Goal: Task Accomplishment & Management: Manage account settings

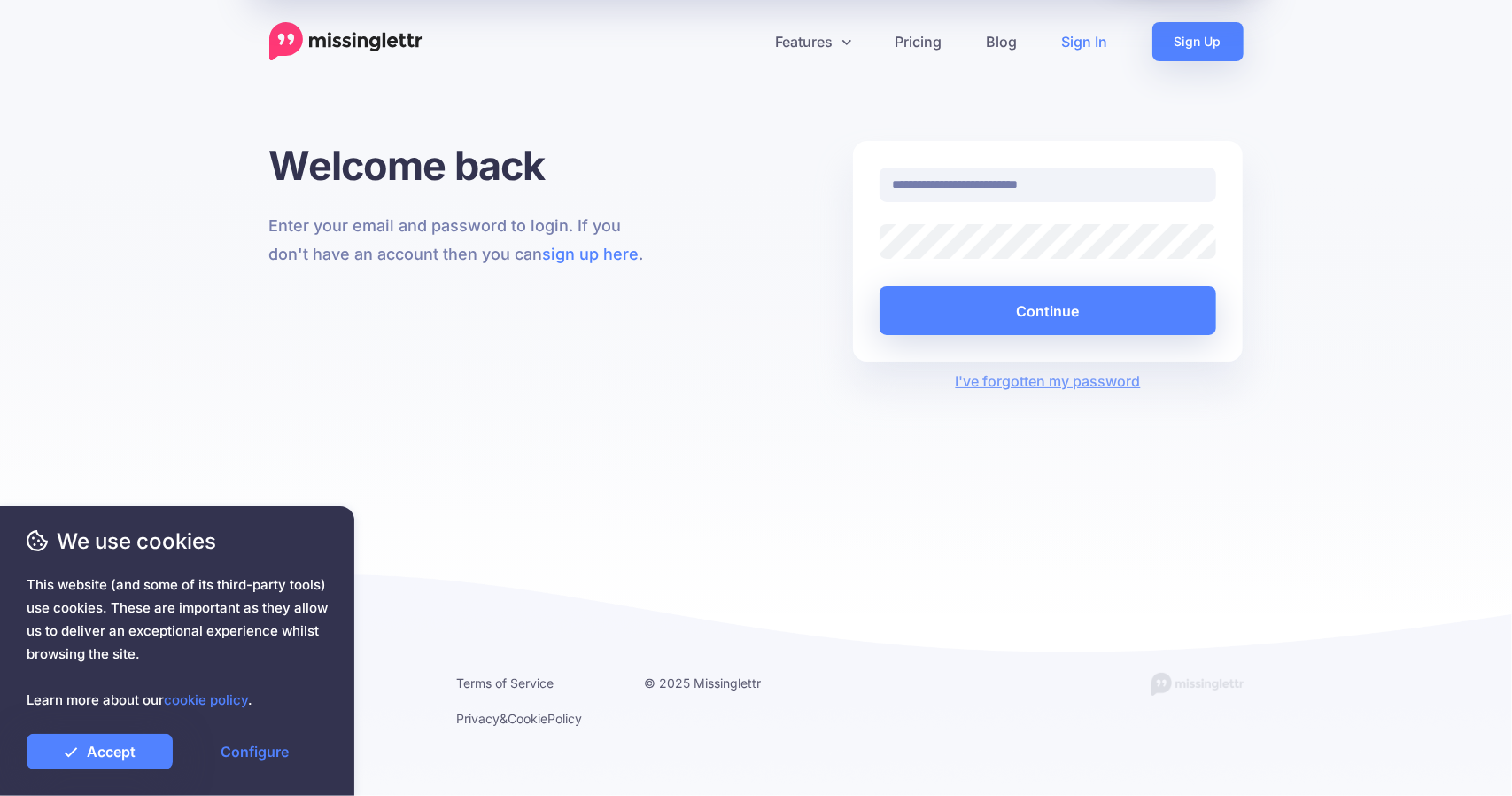
click at [880, 259] on div at bounding box center [880, 259] width 0 height 0
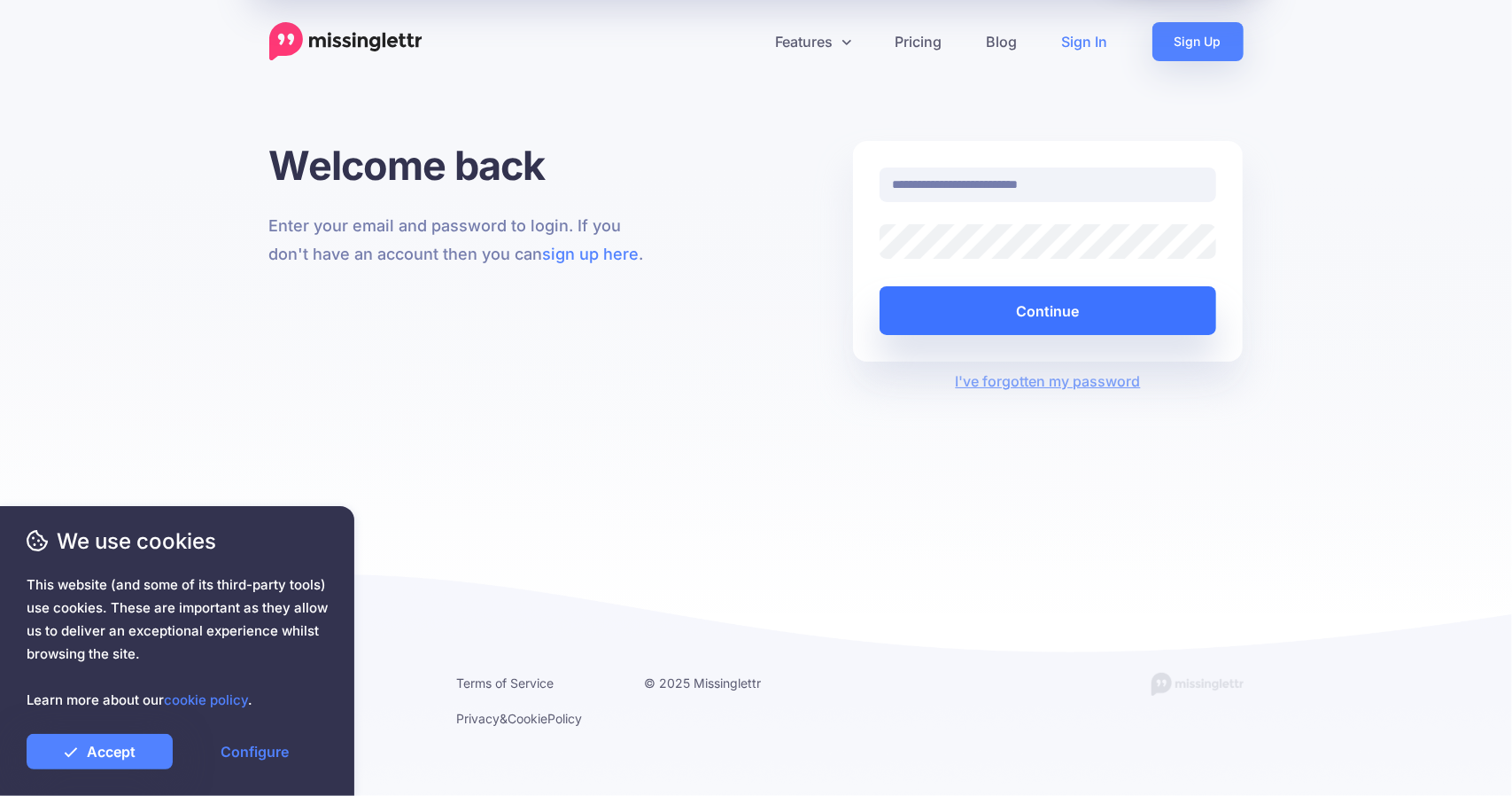
click at [1036, 301] on button "Continue" at bounding box center [1048, 310] width 337 height 49
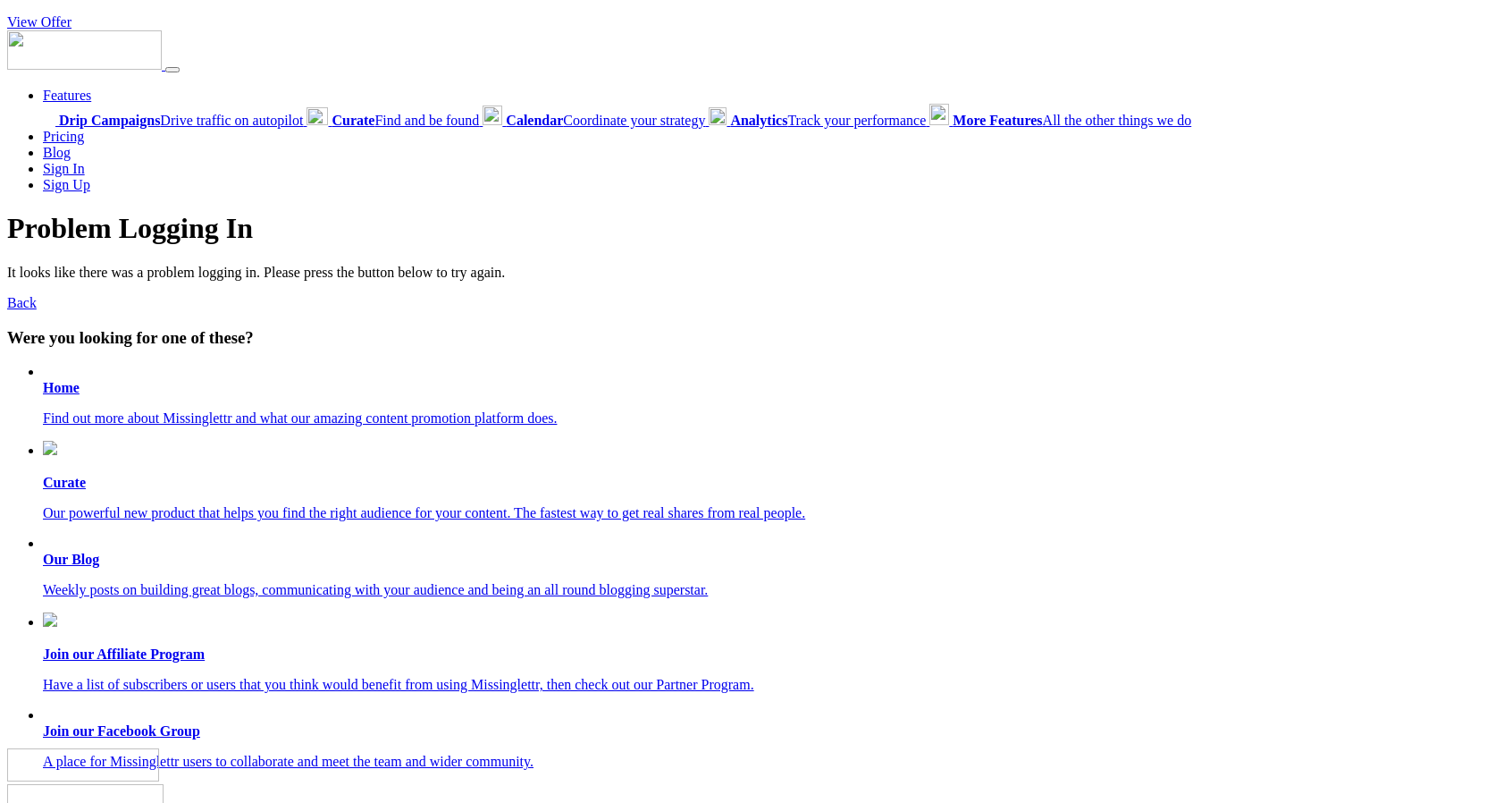
click at [59, 389] on b "Home" at bounding box center [61, 387] width 36 height 16
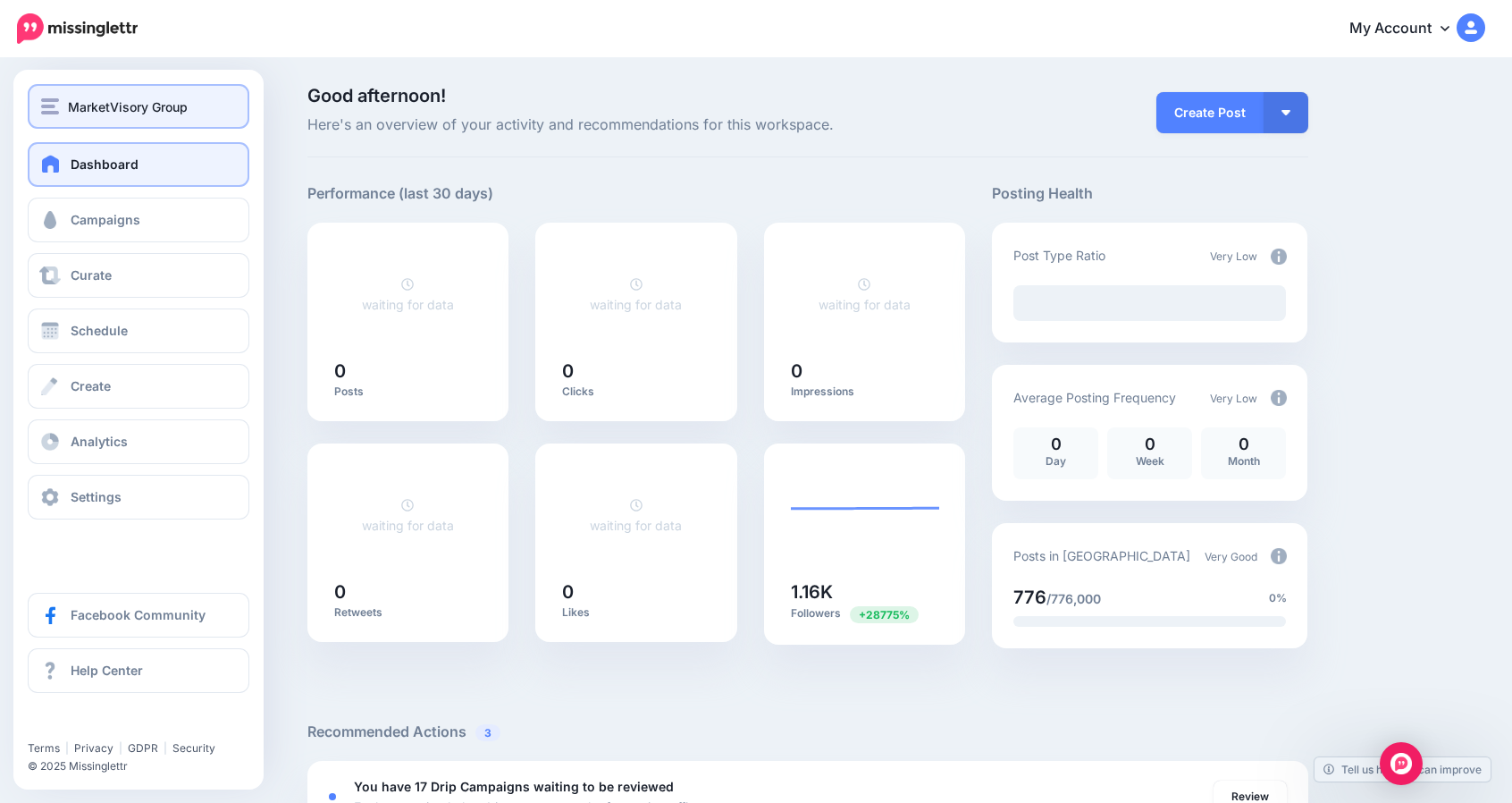
click at [89, 111] on span "MarketVisory Group" at bounding box center [127, 107] width 120 height 21
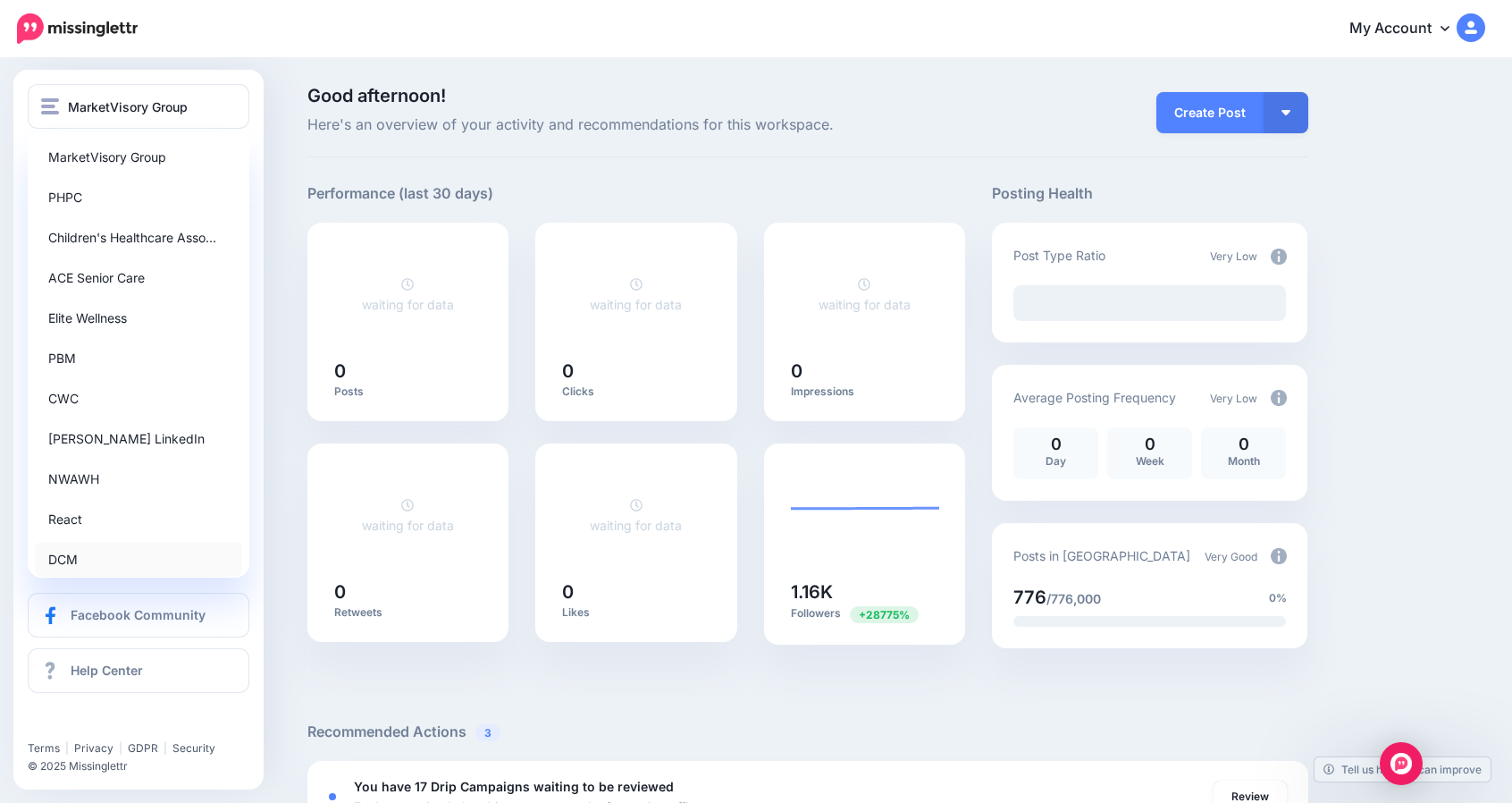
click at [80, 557] on link "DCM" at bounding box center [138, 559] width 207 height 35
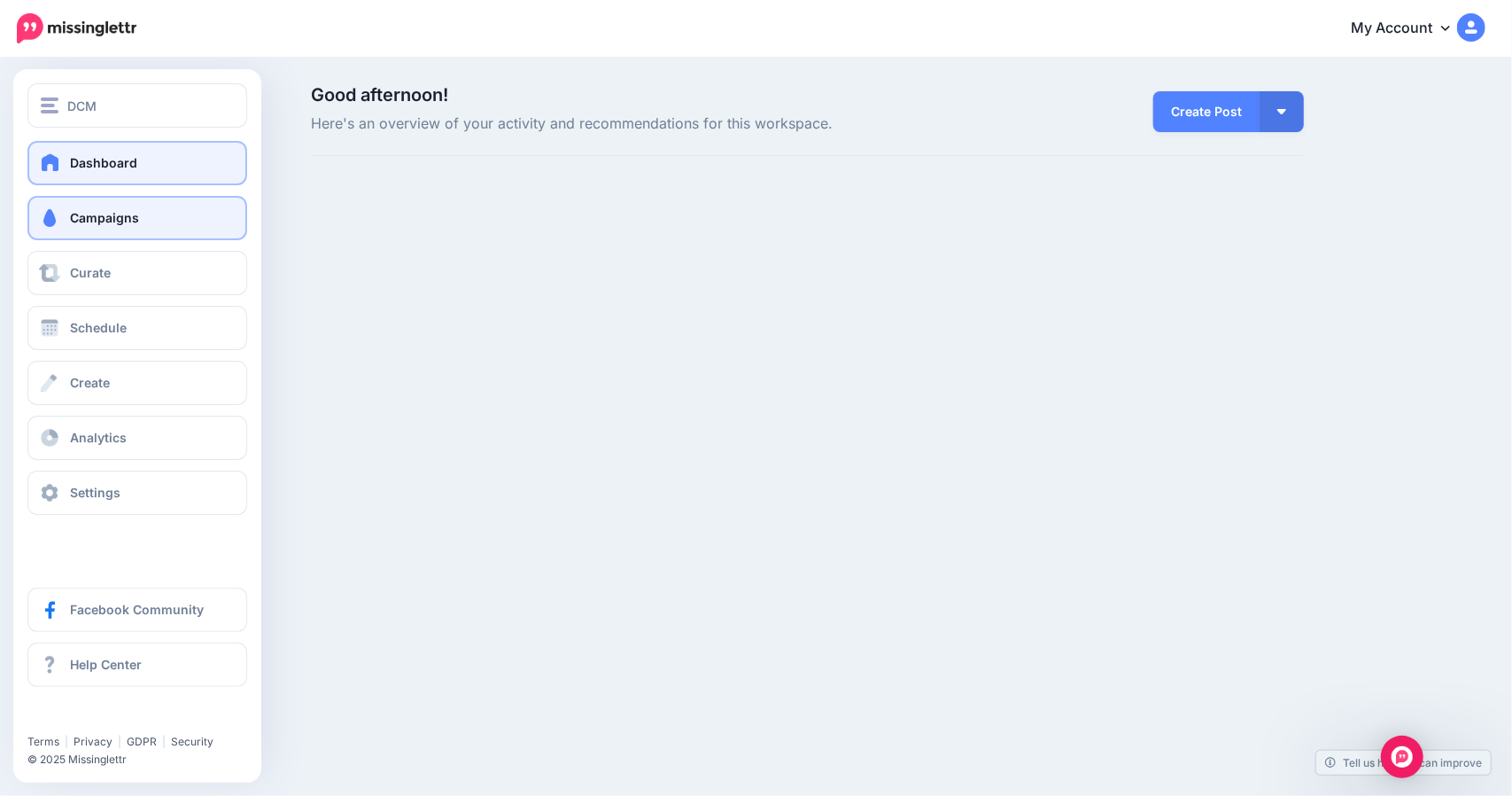
click at [119, 235] on link "Campaigns" at bounding box center [137, 217] width 220 height 44
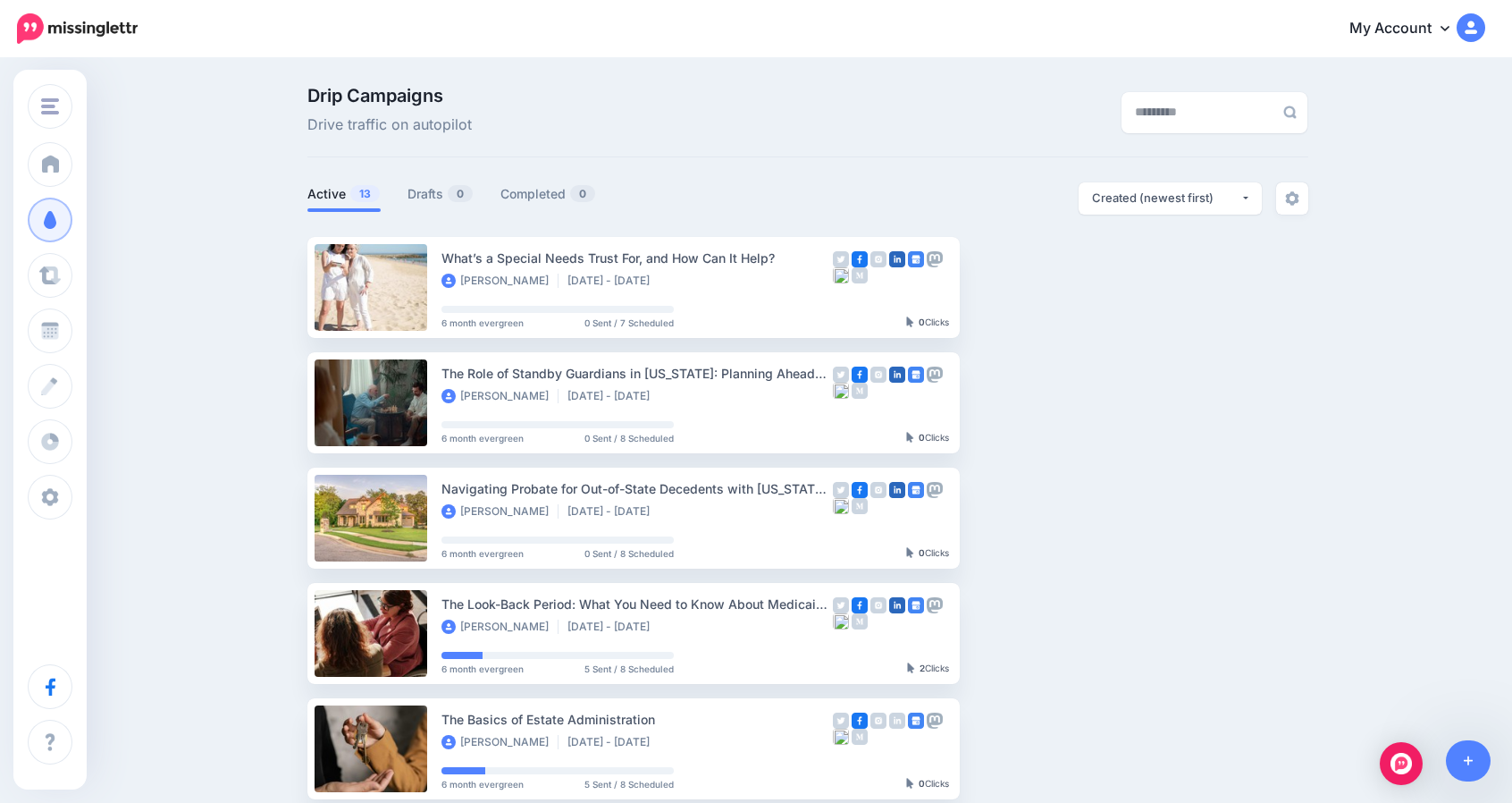
click at [1405, 23] on link "My Account" at bounding box center [1408, 29] width 153 height 44
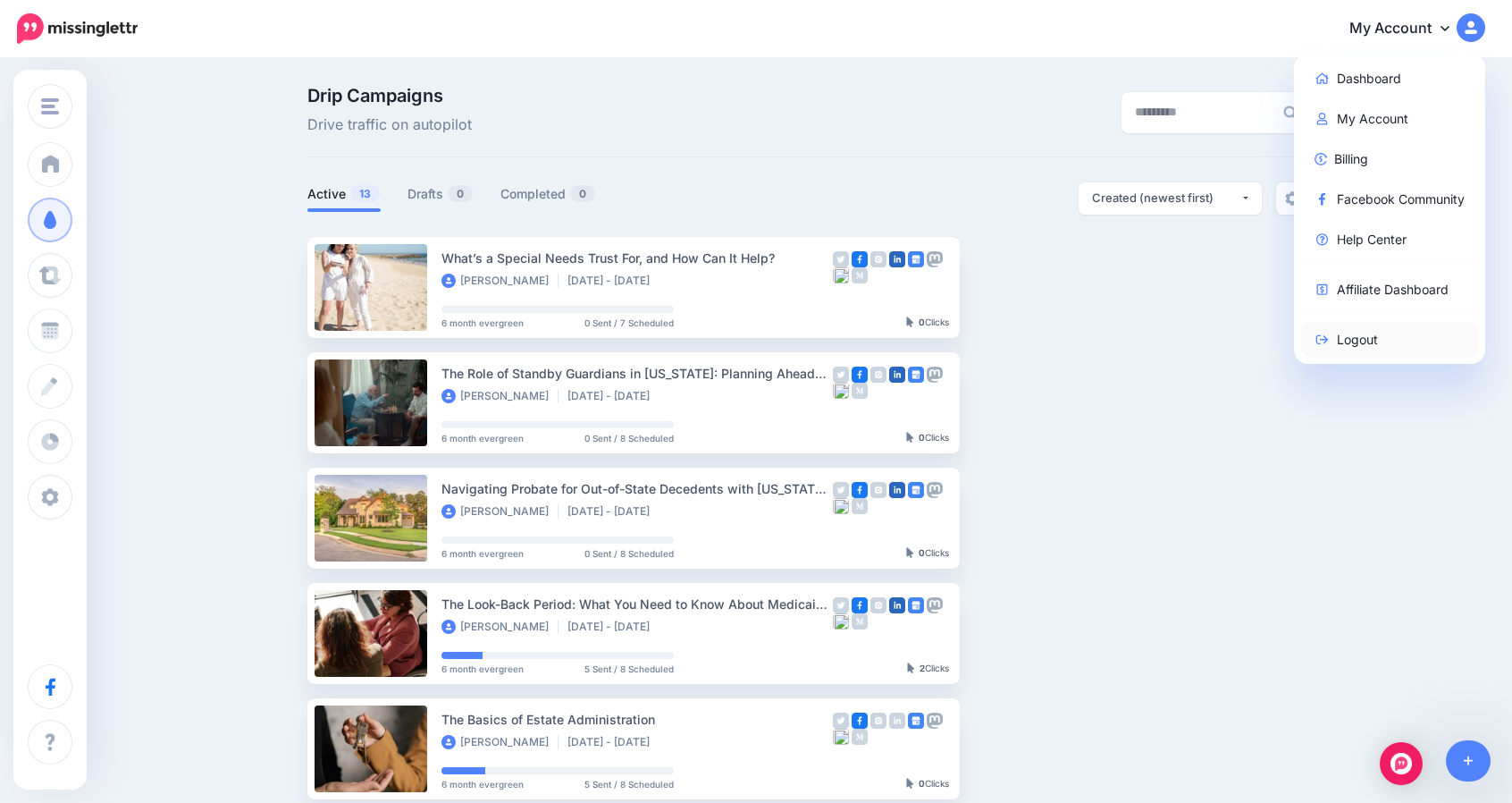
click at [1350, 338] on link "Logout" at bounding box center [1390, 339] width 178 height 35
